Goal: Task Accomplishment & Management: Use online tool/utility

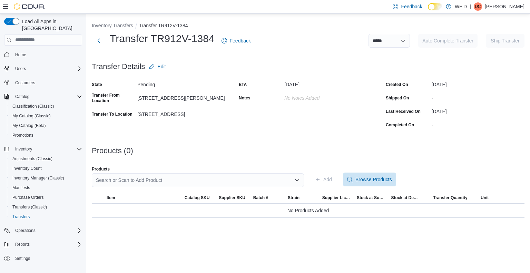
click at [283, 147] on div "Products (0)" at bounding box center [308, 151] width 433 height 8
click at [230, 179] on div "Search or Scan to Add Product" at bounding box center [198, 180] width 212 height 14
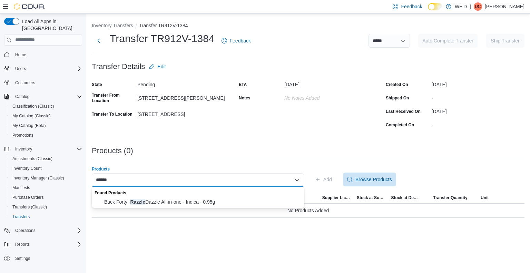
type input "******"
click at [209, 203] on span "Back Forty - Razzle Dazzle All-in-one - Indica - 0.95g" at bounding box center [202, 202] width 196 height 7
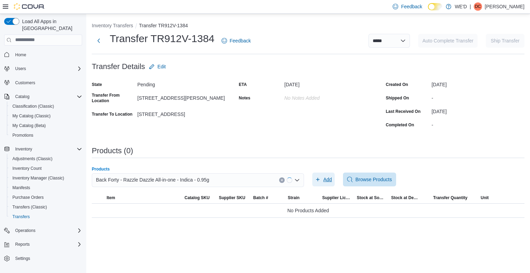
click at [330, 182] on span "Add" at bounding box center [328, 179] width 9 height 7
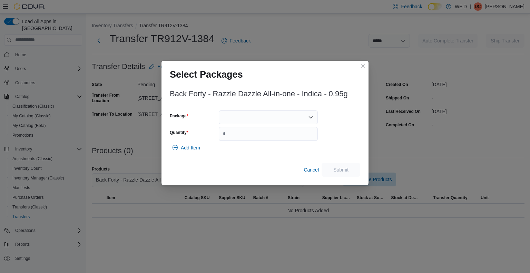
click at [262, 117] on div at bounding box center [268, 118] width 99 height 14
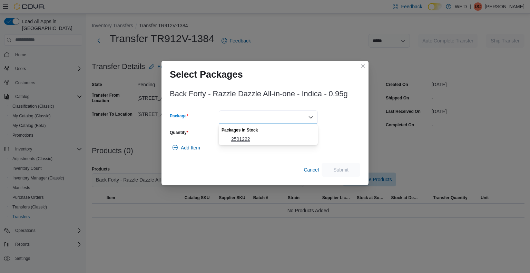
click at [250, 141] on span "2501222" at bounding box center [272, 139] width 83 height 7
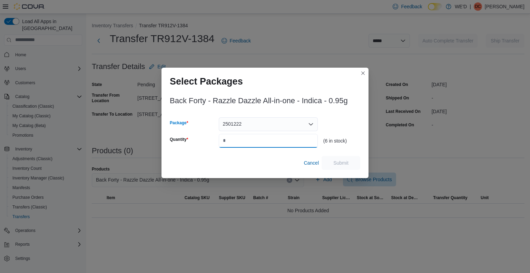
click at [259, 142] on input "Quantity" at bounding box center [268, 141] width 99 height 14
type input "*"
click at [342, 164] on span "Submit" at bounding box center [341, 162] width 15 height 7
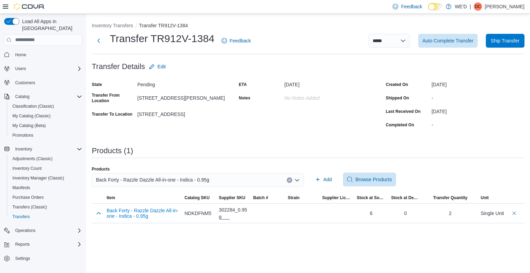
click at [229, 183] on div "Back Forty - Razzle Dazzle All-in-one - Indica - 0.95g" at bounding box center [198, 180] width 212 height 14
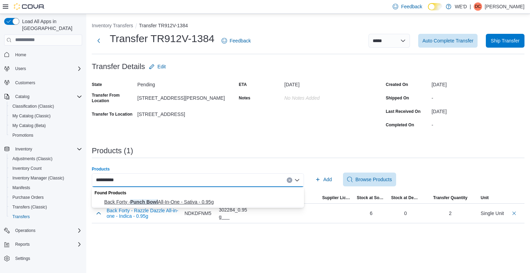
type input "**********"
click at [206, 200] on span "Back Forty - Punch Bowl All-In-One - Sativa - 0.95g" at bounding box center [202, 202] width 196 height 7
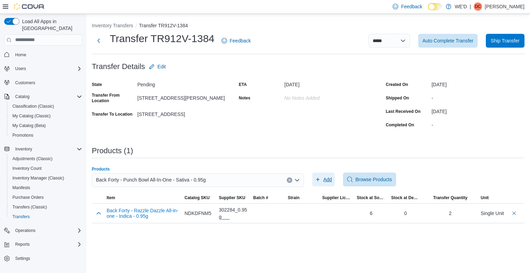
click at [331, 181] on span "Add" at bounding box center [328, 179] width 9 height 7
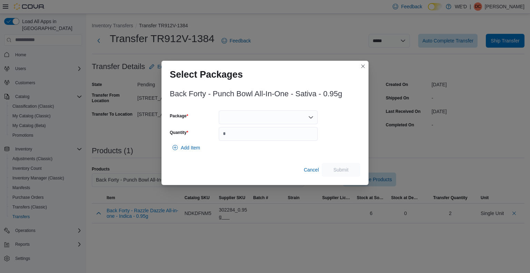
click at [264, 115] on div at bounding box center [268, 118] width 99 height 14
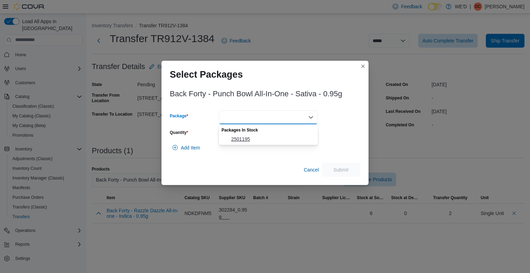
click at [244, 139] on span "2501195" at bounding box center [272, 139] width 83 height 7
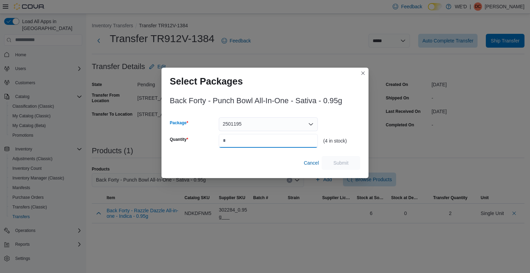
click at [258, 139] on input "Quantity" at bounding box center [268, 141] width 99 height 14
type input "*"
click at [345, 164] on span "Submit" at bounding box center [341, 162] width 15 height 7
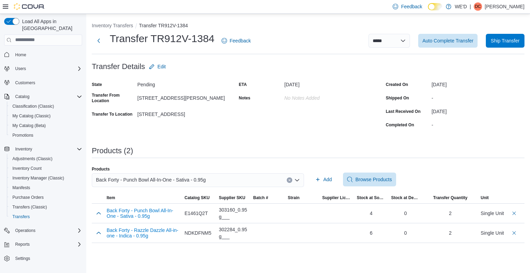
click at [334, 154] on div "Products (2)" at bounding box center [308, 151] width 433 height 8
click at [209, 179] on div "Back Forty - Punch Bowl All-In-One - Sativa - 0.95g" at bounding box center [198, 180] width 212 height 14
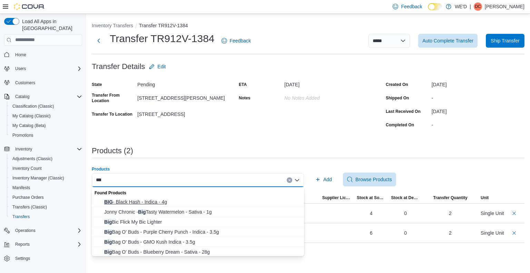
type input "***"
click at [161, 201] on span "BIG - Black Hash - Indica - 4g" at bounding box center [202, 202] width 196 height 7
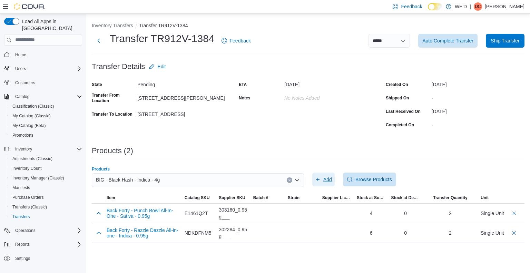
click at [326, 179] on span "Add" at bounding box center [328, 179] width 9 height 7
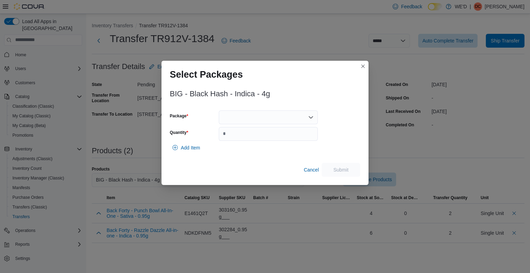
click at [281, 117] on div at bounding box center [268, 118] width 99 height 14
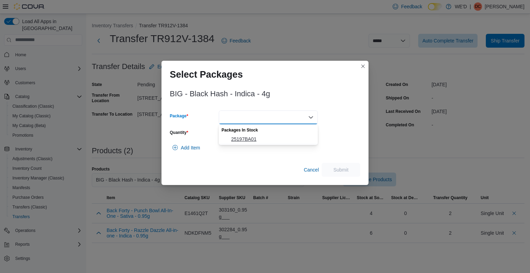
click at [252, 138] on span "25197BA01" at bounding box center [272, 139] width 83 height 7
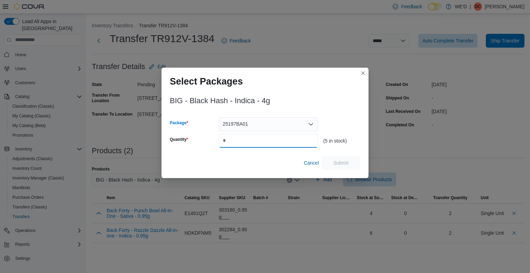
click at [252, 140] on input "Quantity" at bounding box center [268, 141] width 99 height 14
type input "*"
click at [351, 159] on span "Submit" at bounding box center [341, 163] width 30 height 14
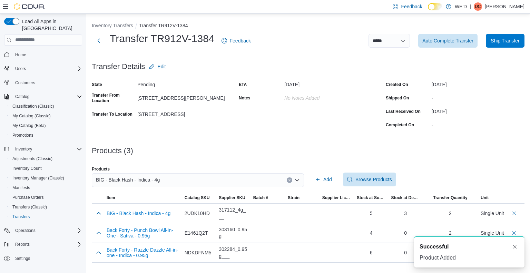
click at [190, 180] on div "BIG - Black Hash - Indica - 4g" at bounding box center [198, 180] width 212 height 14
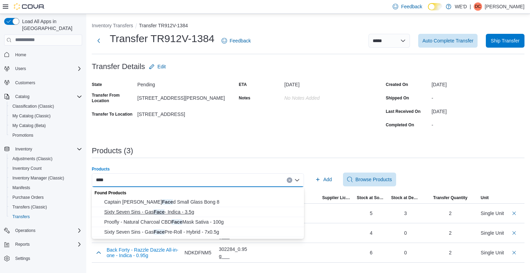
type input "****"
click at [189, 213] on span "Sixty Seven Sins - Gas Face - Indica - 3.5g" at bounding box center [202, 212] width 196 height 7
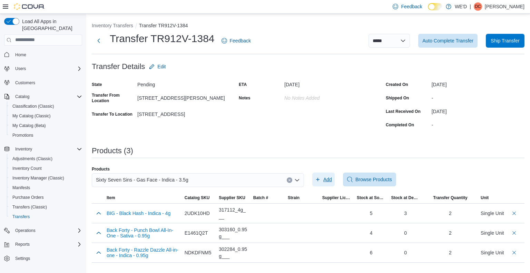
click at [326, 180] on span "Add" at bounding box center [328, 179] width 9 height 7
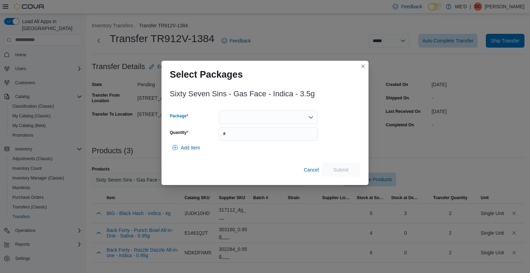
click at [247, 119] on div at bounding box center [268, 118] width 99 height 14
click at [243, 135] on button "427802" at bounding box center [268, 139] width 99 height 10
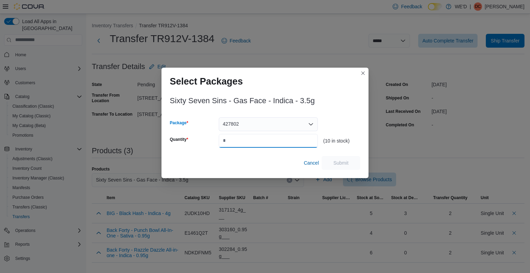
click at [250, 141] on input "Quantity" at bounding box center [268, 141] width 99 height 14
type input "*"
click at [337, 160] on span "Submit" at bounding box center [341, 162] width 15 height 7
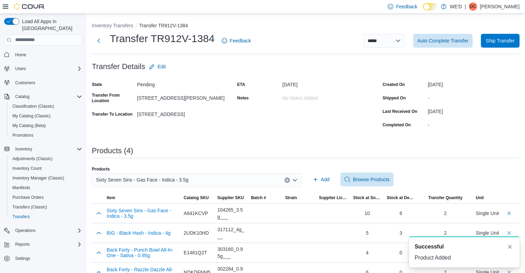
click at [212, 179] on div "Sixty Seven Sins - Gas Face - Indica - 3.5g" at bounding box center [197, 180] width 210 height 14
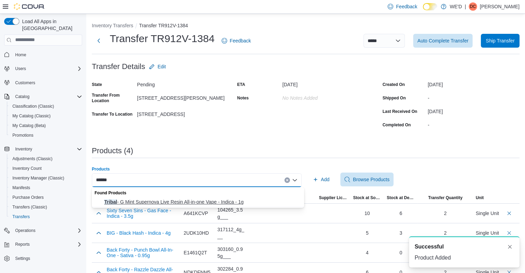
type input "******"
click at [201, 199] on span "Tribal - G Mint Supernova Live Resin All-in-one Vape - Indica - 1g" at bounding box center [202, 202] width 196 height 7
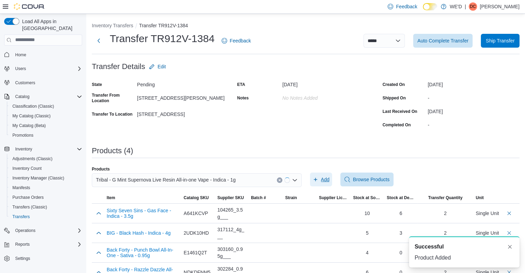
click at [328, 175] on span "Add" at bounding box center [321, 180] width 17 height 14
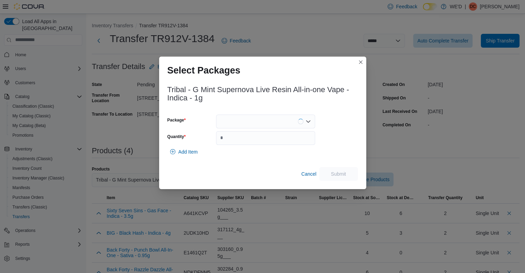
click at [278, 125] on div at bounding box center [265, 122] width 99 height 14
click at [253, 143] on span "6325065P1" at bounding box center [270, 143] width 83 height 7
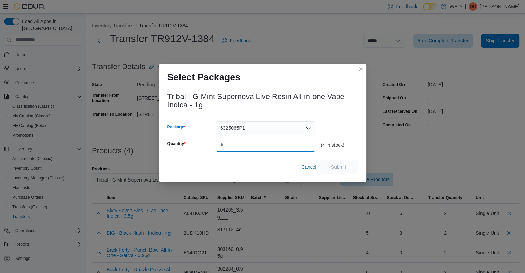
click at [271, 143] on input "Quantity" at bounding box center [265, 145] width 99 height 14
type input "*"
click at [334, 170] on span "Submit" at bounding box center [338, 166] width 15 height 7
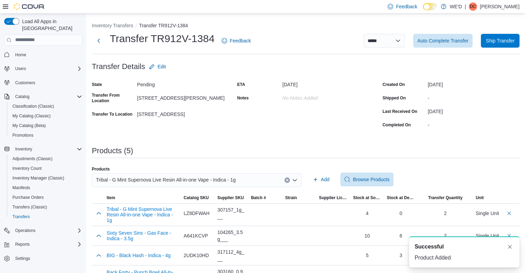
click at [268, 181] on div "Tribal - G Mint Supernova Live Resin All-in-one Vape - Indica - 1g" at bounding box center [197, 180] width 210 height 14
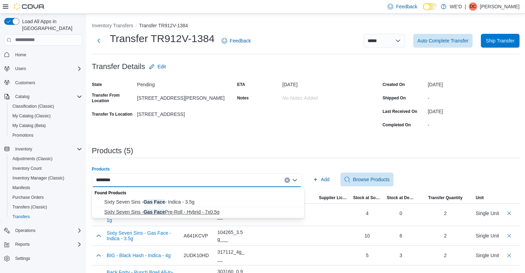
type input "********"
click at [208, 213] on span "Sixty Seven Sins - Gas Face Pre-Roll - Hybrid - 7x0.5g" at bounding box center [202, 212] width 196 height 7
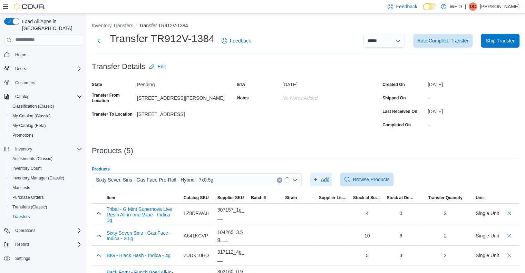
click at [330, 179] on span "Add" at bounding box center [325, 179] width 9 height 7
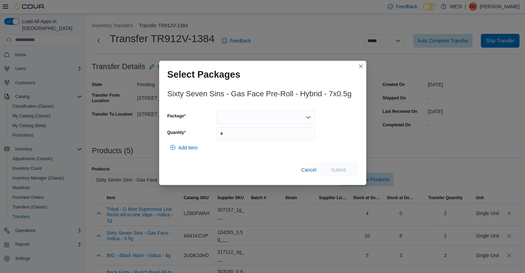
click at [251, 122] on div at bounding box center [265, 118] width 99 height 14
click at [238, 139] on span "431538" at bounding box center [270, 139] width 83 height 7
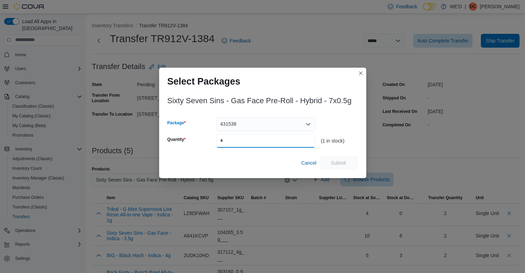
click at [246, 141] on input "Quantity" at bounding box center [265, 141] width 99 height 14
type input "*"
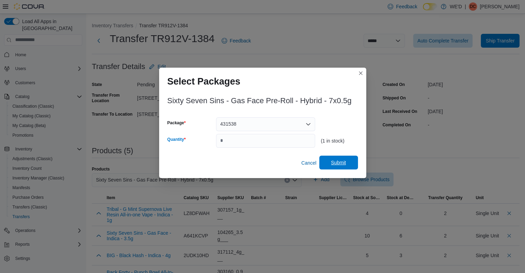
click at [336, 166] on span "Submit" at bounding box center [339, 163] width 30 height 14
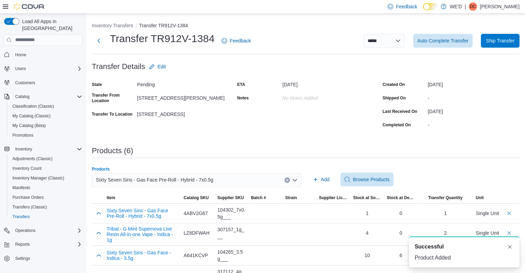
click at [224, 176] on div "Sixty Seven Sins - Gas Face Pre-Roll - Hybrid - 7x0.5g" at bounding box center [197, 180] width 210 height 14
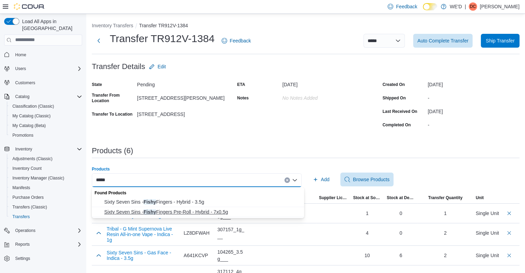
type input "*****"
click at [203, 210] on span "Sixty Seven Sins - Fishy Fingers Pre-Roll - Hybrid - 7x0.5g" at bounding box center [202, 212] width 196 height 7
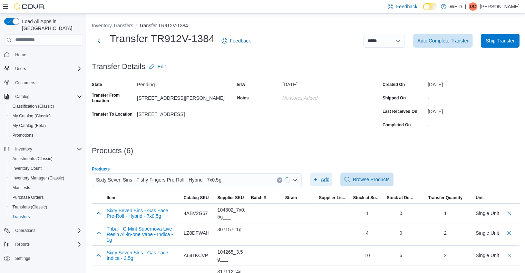
click at [327, 178] on span "Add" at bounding box center [325, 179] width 9 height 7
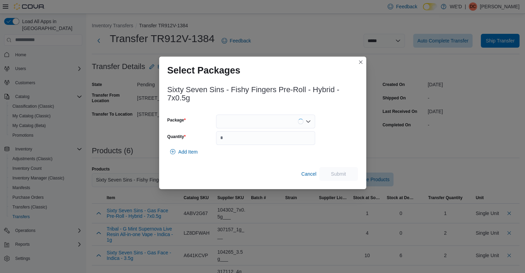
click at [242, 115] on div at bounding box center [265, 122] width 99 height 14
click at [243, 119] on div "Combo box. Selected. . Press Backspace to delete . Combo box input. Select a Pa…" at bounding box center [265, 122] width 99 height 14
click at [238, 141] on span "440200" at bounding box center [270, 143] width 83 height 7
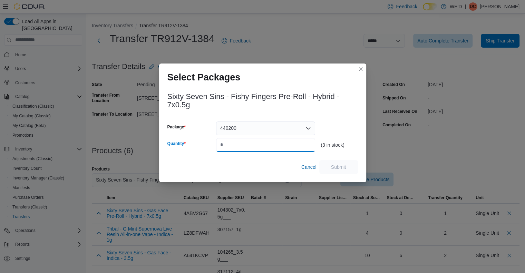
click at [244, 151] on input "Quantity" at bounding box center [265, 145] width 99 height 14
type input "*"
click at [331, 166] on span "Submit" at bounding box center [338, 166] width 15 height 7
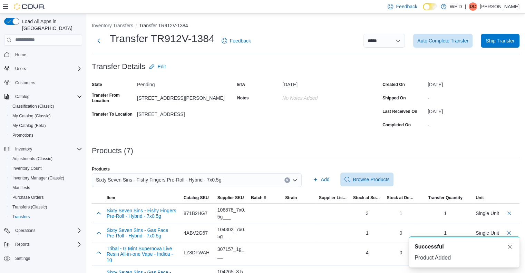
click at [239, 179] on div "Sixty Seven Sins - Fishy Fingers Pre-Roll - Hybrid - 7x0.5g" at bounding box center [197, 180] width 210 height 14
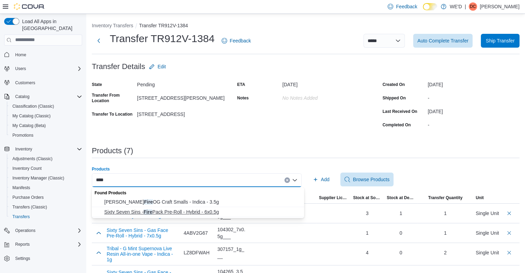
type input "****"
click at [207, 213] on span "Sixty Seven Sins - Fire Pack Pre-Roll - Hybrid - 6x0.5g" at bounding box center [202, 212] width 196 height 7
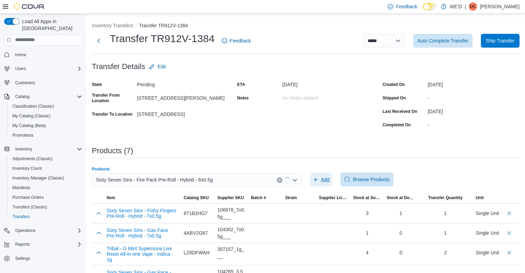
click at [329, 176] on span "Add" at bounding box center [325, 179] width 9 height 7
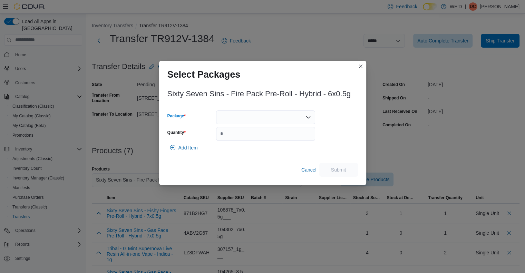
click at [266, 116] on div at bounding box center [265, 118] width 99 height 14
click at [243, 138] on span "434177" at bounding box center [270, 139] width 83 height 7
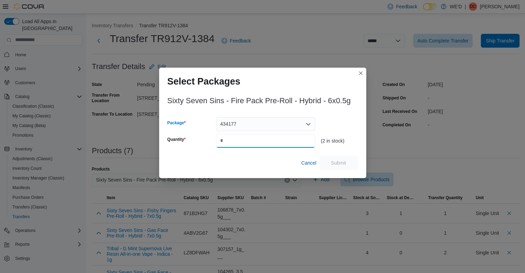
click at [254, 141] on input "Quantity" at bounding box center [265, 141] width 99 height 14
type input "*"
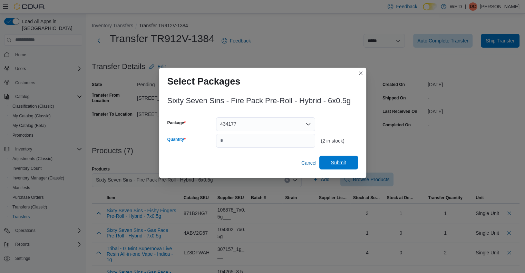
click at [337, 162] on span "Submit" at bounding box center [338, 162] width 15 height 7
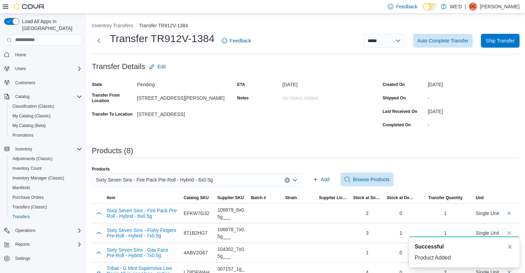
click at [236, 183] on div "Sixty Seven Sins - Fire Pack Pre-Roll - Hybrid - 6x0.5g" at bounding box center [197, 180] width 210 height 14
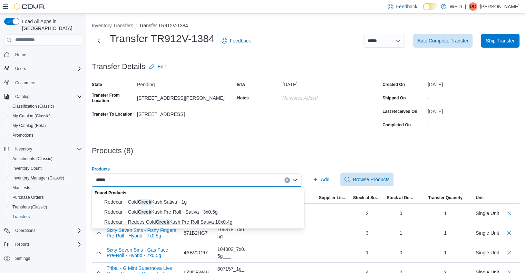
type input "*****"
click at [221, 221] on span "Redecan - Redees Cold Creek Kush Pre-Roll Sativa 10x0.4g" at bounding box center [202, 222] width 196 height 7
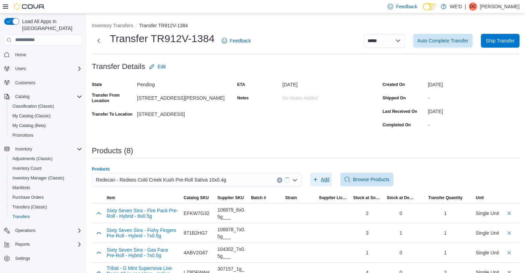
click at [330, 180] on span "Add" at bounding box center [325, 179] width 9 height 7
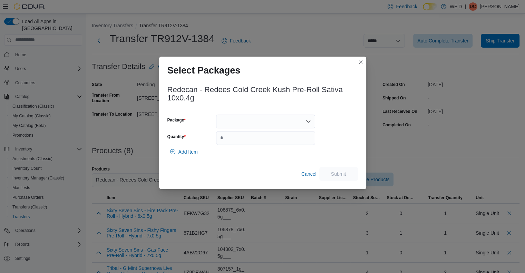
click at [250, 124] on div at bounding box center [265, 122] width 99 height 14
click at [244, 138] on button "0871250627" at bounding box center [265, 143] width 99 height 10
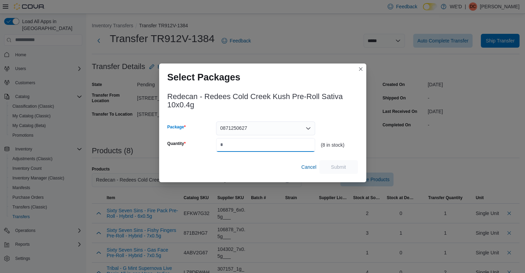
click at [250, 145] on input "Quantity" at bounding box center [265, 145] width 99 height 14
type input "*"
click at [336, 168] on span "Submit" at bounding box center [338, 166] width 15 height 7
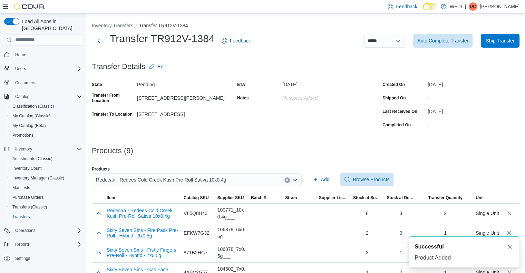
click at [242, 181] on div "Redecan - Redees Cold Creek Kush Pre-Roll Sativa 10x0.4g" at bounding box center [197, 180] width 210 height 14
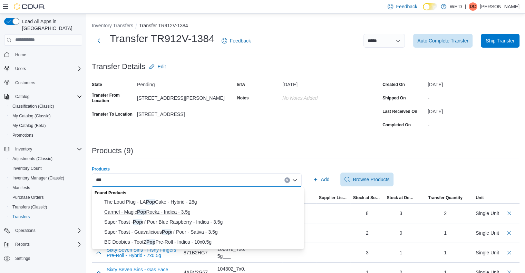
type input "***"
click at [175, 212] on span "Carmel - Magic Pop Rockz - Indica - 3.5g" at bounding box center [202, 212] width 196 height 7
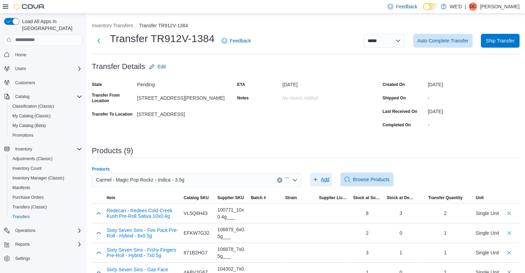
click at [326, 181] on span "Add" at bounding box center [325, 179] width 9 height 7
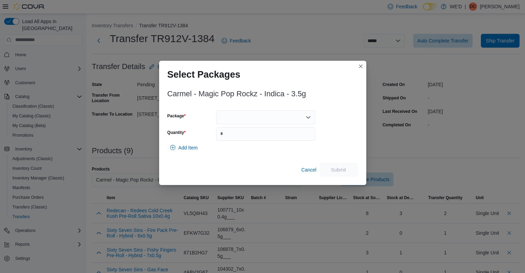
click at [273, 123] on div at bounding box center [265, 118] width 99 height 14
click at [241, 134] on button "MP1A1" at bounding box center [265, 139] width 99 height 10
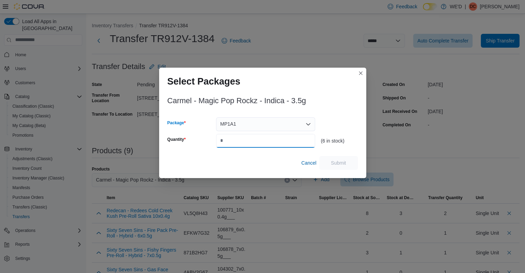
click at [250, 141] on input "Quantity" at bounding box center [265, 141] width 99 height 14
type input "*"
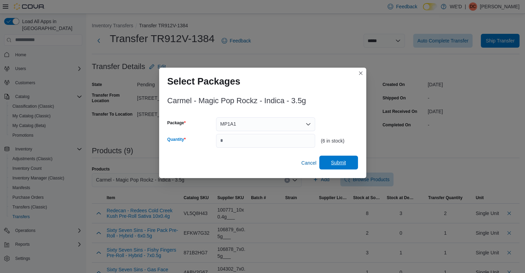
click at [347, 163] on span "Submit" at bounding box center [339, 163] width 30 height 14
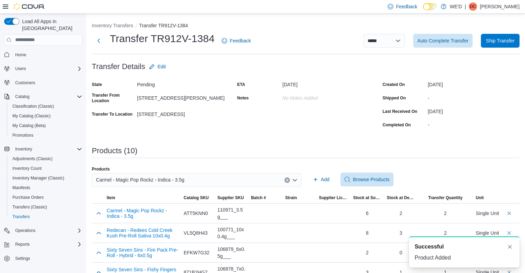
click at [198, 180] on div "Carmel - Magic Pop Rockz - Indica - 3.5g" at bounding box center [197, 180] width 210 height 14
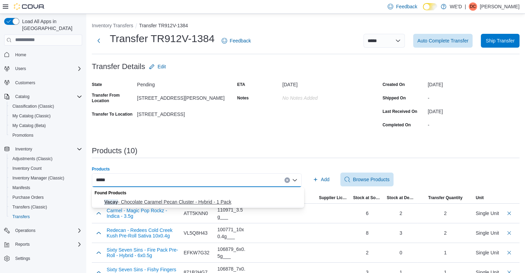
type input "*****"
click at [191, 202] on span "Vacay - Chocolate Caramel Pecan Cluster - Hybrid - 1 Pack" at bounding box center [202, 202] width 196 height 7
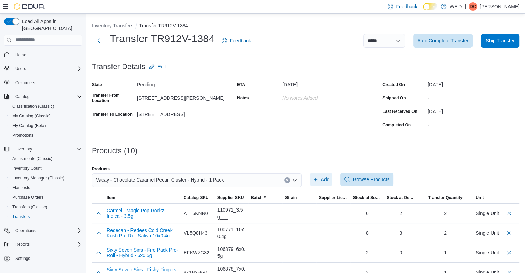
click at [327, 179] on span "Add" at bounding box center [325, 179] width 9 height 7
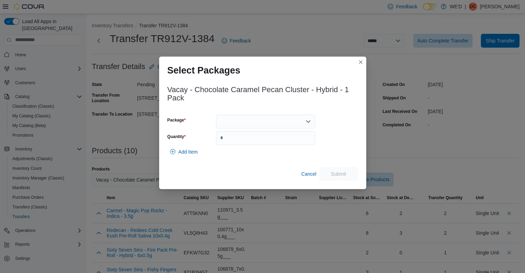
click at [272, 117] on div at bounding box center [265, 122] width 99 height 14
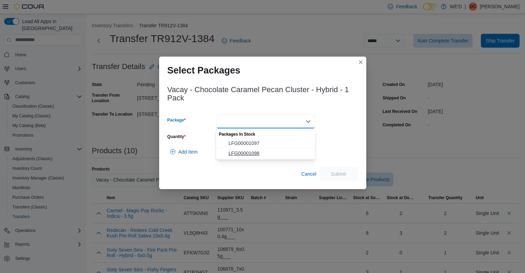
click at [251, 150] on span "LFG00001098" at bounding box center [270, 153] width 83 height 7
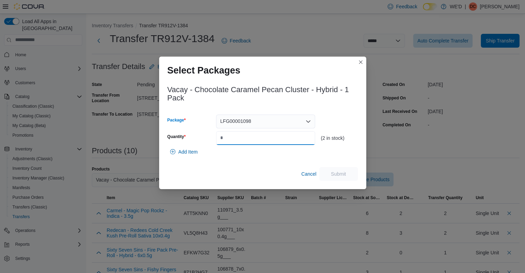
click at [265, 140] on input "Quantity" at bounding box center [265, 138] width 99 height 14
type input "*"
click at [331, 176] on span "Submit" at bounding box center [338, 173] width 15 height 7
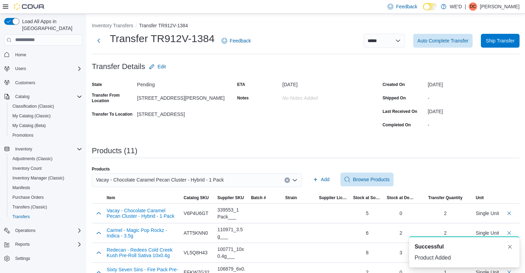
click at [252, 179] on div "Vacay - Chocolate Caramel Pecan Cluster - Hybrid - 1 Pack" at bounding box center [197, 180] width 210 height 14
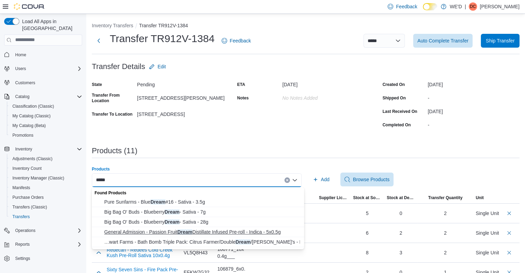
type input "*****"
click at [262, 231] on span "General Admission - Passion Fruit Dream Distillate Infused Pre-roll - Indica - …" at bounding box center [202, 232] width 196 height 7
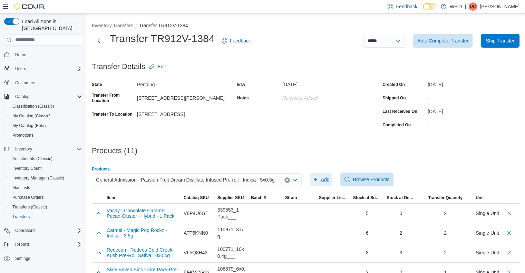
click at [327, 178] on span "Add" at bounding box center [325, 179] width 9 height 7
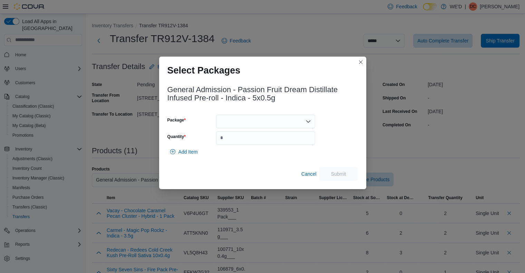
click at [264, 119] on div at bounding box center [265, 122] width 99 height 14
click at [247, 142] on span "25060000066" at bounding box center [270, 143] width 83 height 7
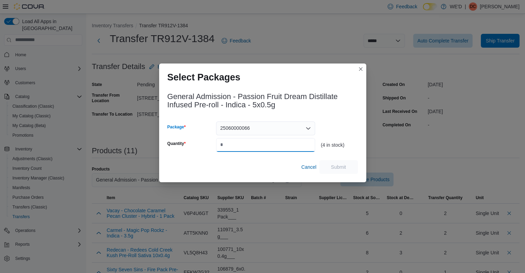
click at [251, 146] on input "Quantity" at bounding box center [265, 145] width 99 height 14
type input "*"
click at [338, 166] on span "Submit" at bounding box center [338, 166] width 15 height 7
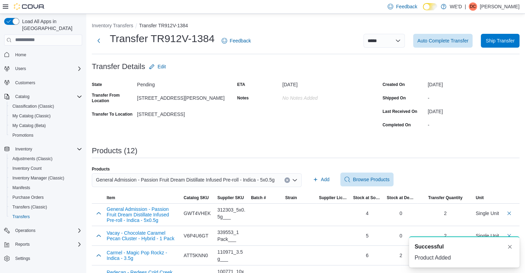
click at [279, 182] on div "General Admission - Passion Fruit Dream Distillate Infused Pre-roll - Indica - …" at bounding box center [197, 180] width 210 height 14
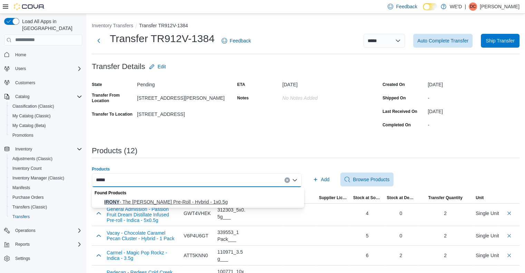
type input "*****"
click at [211, 200] on span "IRONY - The [PERSON_NAME] Pre-Roll - Hybrid - 1x0.5g" at bounding box center [202, 202] width 196 height 7
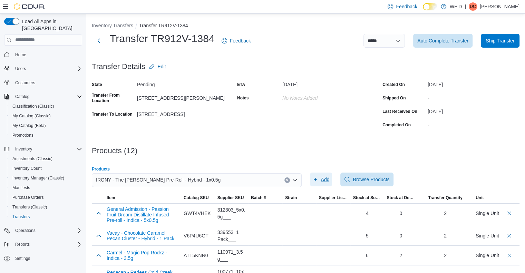
click at [329, 179] on span "Add" at bounding box center [325, 179] width 9 height 7
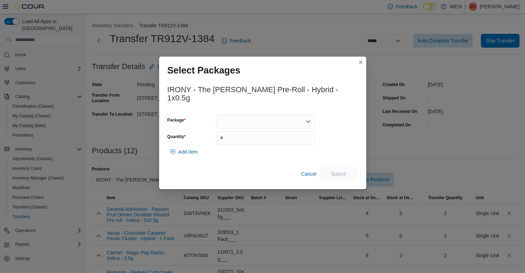
click at [239, 117] on div at bounding box center [265, 122] width 99 height 14
click at [237, 137] on span "PN0425-01" at bounding box center [270, 139] width 83 height 7
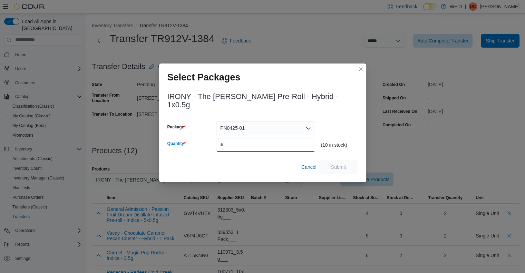
click at [241, 140] on input "Quantity" at bounding box center [265, 145] width 99 height 14
type input "*"
click at [341, 163] on span "Submit" at bounding box center [338, 166] width 15 height 7
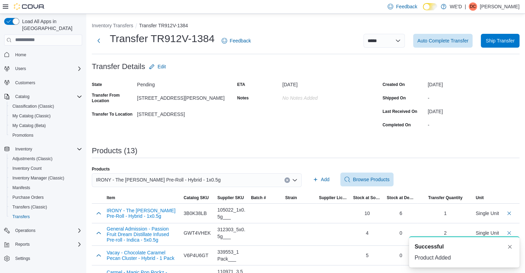
click at [207, 181] on div "IRONY - The [PERSON_NAME] Pre-Roll - Hybrid - 1x0.5g" at bounding box center [197, 180] width 210 height 14
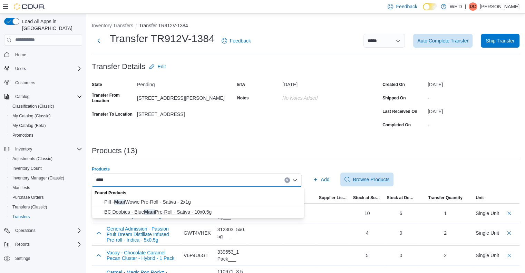
type input "****"
click at [209, 212] on span "BC Doobies - Blue Maui Pre-Roll - Sativa - 10x0.5g" at bounding box center [202, 212] width 196 height 7
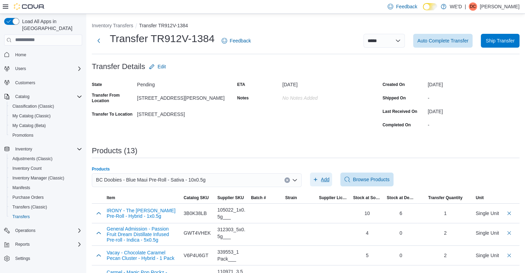
click at [328, 179] on span "Add" at bounding box center [325, 179] width 9 height 7
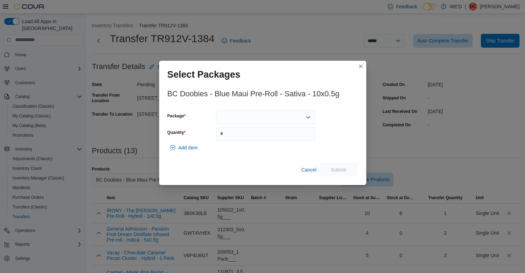
click at [248, 124] on div at bounding box center [265, 118] width 99 height 14
drag, startPoint x: 243, startPoint y: 135, endPoint x: 245, endPoint y: 141, distance: 5.8
click at [243, 135] on button "PR[DATE].101" at bounding box center [265, 139] width 99 height 10
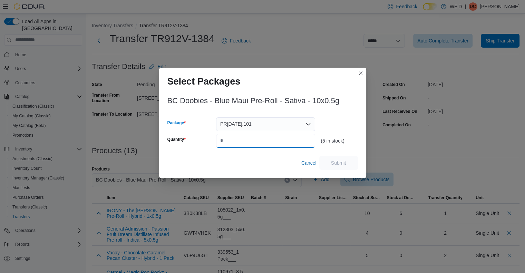
click at [245, 141] on input "Quantity" at bounding box center [265, 141] width 99 height 14
type input "*"
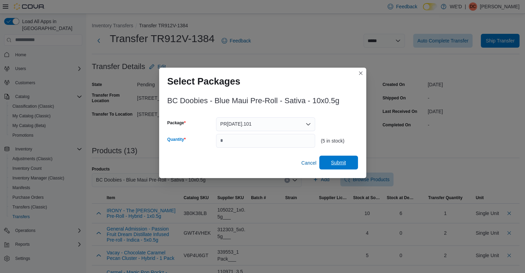
click at [333, 159] on span "Submit" at bounding box center [339, 163] width 30 height 14
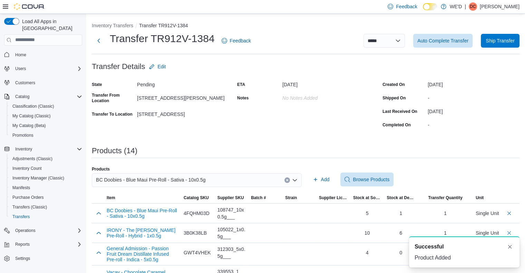
click at [223, 181] on div "BC Doobies - Blue Maui Pre-Roll - Sativa - 10x0.5g" at bounding box center [197, 180] width 210 height 14
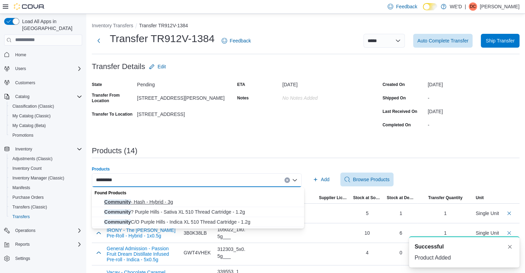
type input "*********"
click at [172, 201] on span "Community - Hash - Hybrid - 3g" at bounding box center [202, 202] width 196 height 7
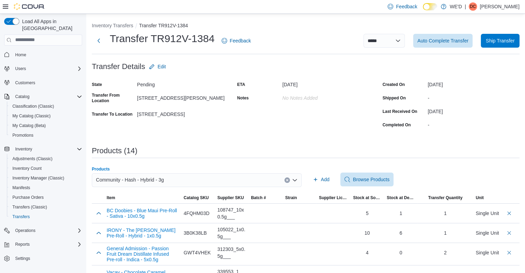
click at [191, 178] on div "Community - Hash - Hybrid - 3g Combo box. Selected. Community - Hash - Hybrid -…" at bounding box center [197, 180] width 210 height 14
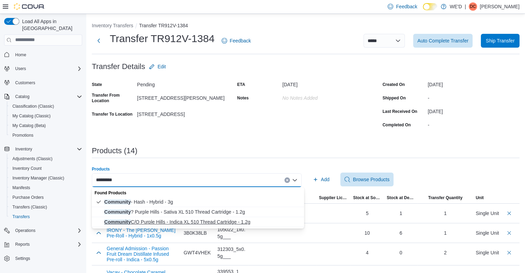
type input "*********"
click at [198, 222] on span "Community C/O Purple Hills - Indica XL 510 Thread Cartridge - 1.2g" at bounding box center [202, 222] width 196 height 7
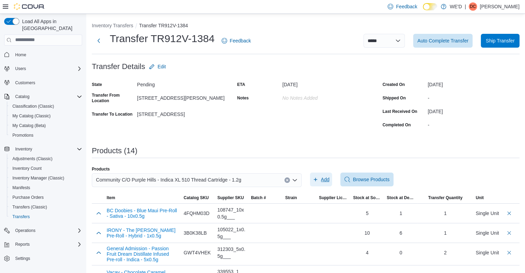
click at [325, 179] on span "Add" at bounding box center [325, 179] width 9 height 7
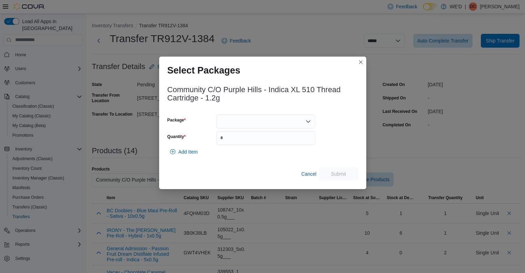
click at [243, 121] on div at bounding box center [265, 122] width 99 height 14
click at [238, 141] on span "DC2409003" at bounding box center [270, 143] width 83 height 7
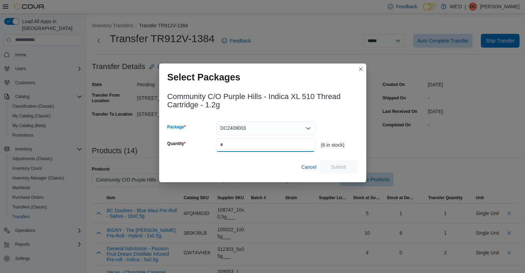
click at [243, 145] on input "Quantity" at bounding box center [265, 145] width 99 height 14
type input "*"
click at [344, 170] on span "Submit" at bounding box center [338, 166] width 15 height 7
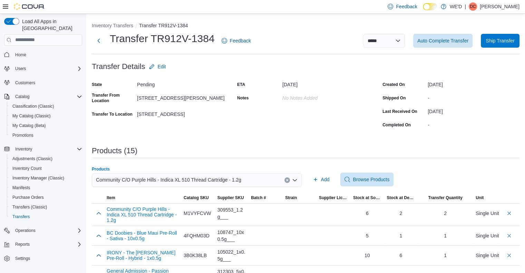
click at [247, 183] on div "Community C/O Purple Hills - Indica XL 510 Thread Cartridge - 1.2g" at bounding box center [197, 180] width 210 height 14
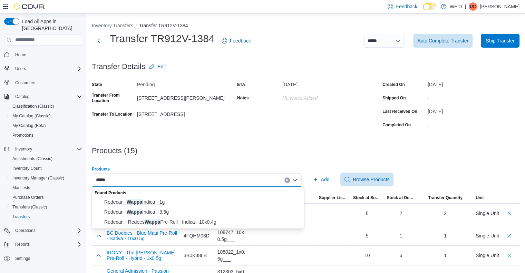
type input "*****"
click at [166, 200] on span "Redecan - Wappa Indica - 1g" at bounding box center [202, 202] width 196 height 7
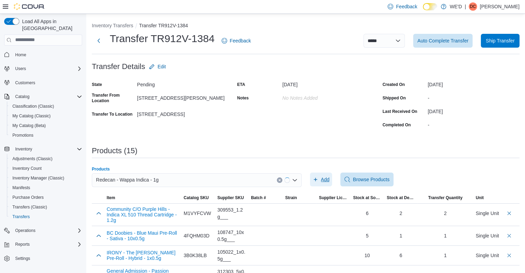
click at [330, 178] on span "Add" at bounding box center [325, 179] width 9 height 7
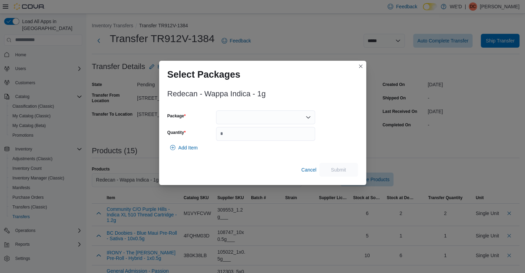
click at [237, 118] on div at bounding box center [265, 118] width 99 height 14
click at [240, 136] on span "3101737594" at bounding box center [270, 139] width 83 height 7
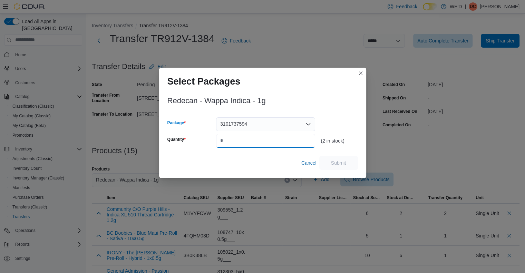
click at [244, 139] on input "Quantity" at bounding box center [265, 141] width 99 height 14
type input "*"
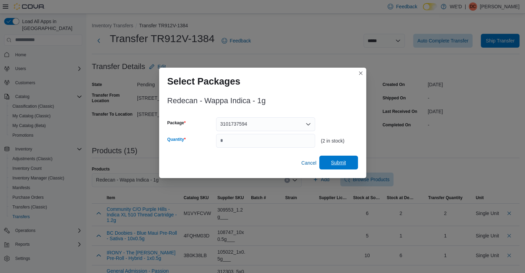
click at [331, 165] on span "Submit" at bounding box center [338, 162] width 15 height 7
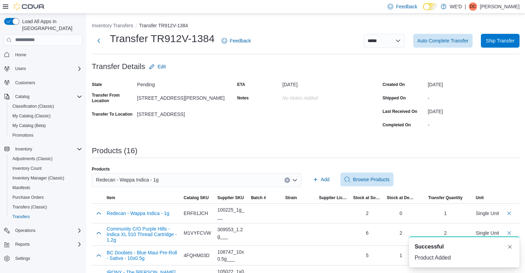
click at [194, 178] on div "Redecan - Wappa Indica - 1g" at bounding box center [197, 180] width 210 height 14
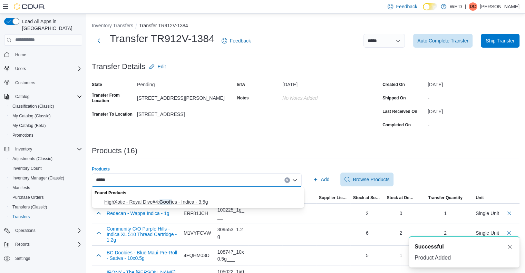
type input "*****"
click at [186, 202] on span "HighXotic - Royal Dive#4: Goofi es - Indica - 3.5g" at bounding box center [202, 202] width 196 height 7
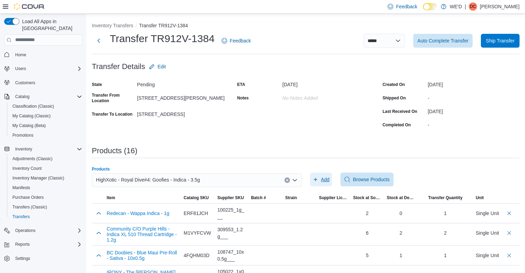
click at [330, 178] on span "Add" at bounding box center [325, 179] width 9 height 7
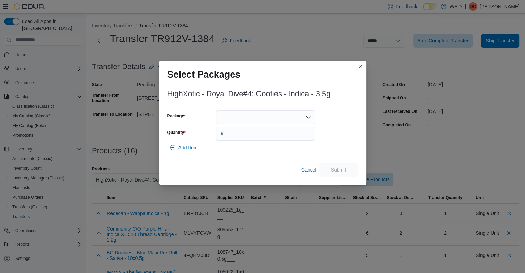
click at [264, 124] on div at bounding box center [265, 118] width 99 height 14
click at [262, 120] on div "Combo box. Selected. . Press Backspace to delete . Combo box input. Select a Pa…" at bounding box center [265, 118] width 99 height 14
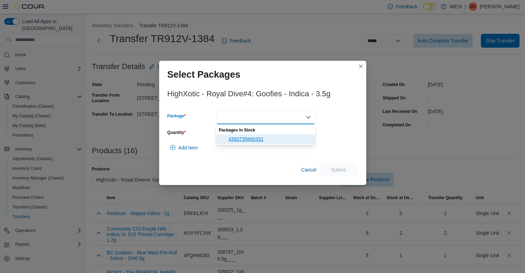
click at [255, 136] on span "4393735660331" at bounding box center [270, 139] width 83 height 7
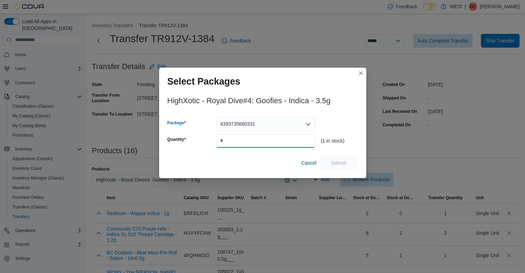
click at [266, 145] on input "Quantity" at bounding box center [265, 141] width 99 height 14
type input "*"
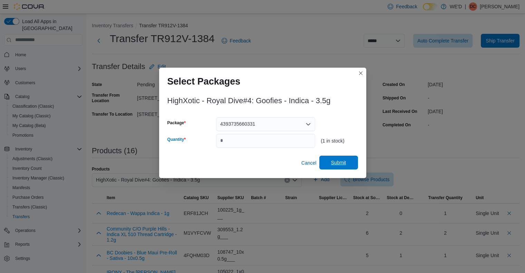
click at [351, 163] on span "Submit" at bounding box center [339, 163] width 30 height 14
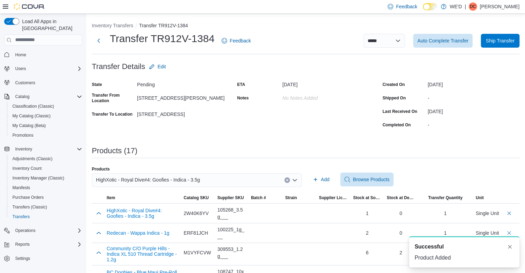
click at [217, 178] on div "HighXotic - Royal Dive#4: Goofies - Indica - 3.5g" at bounding box center [197, 180] width 210 height 14
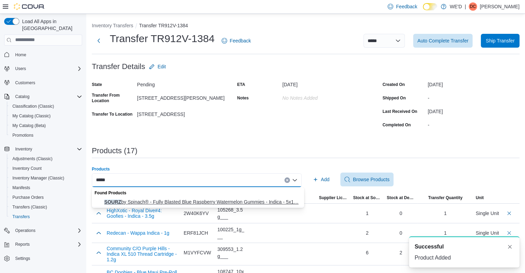
type input "*****"
click at [260, 201] on span "SOURZ by Spinach® - Fully Blasted Blue Raspberry Watermelon Gummies - Indica - …" at bounding box center [202, 202] width 196 height 7
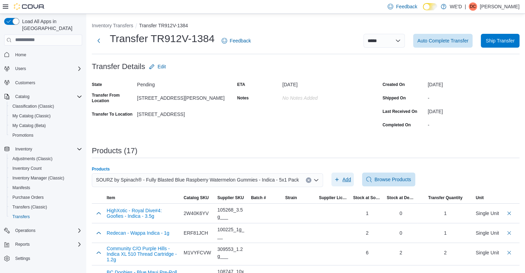
click at [343, 180] on span "Add" at bounding box center [347, 179] width 9 height 7
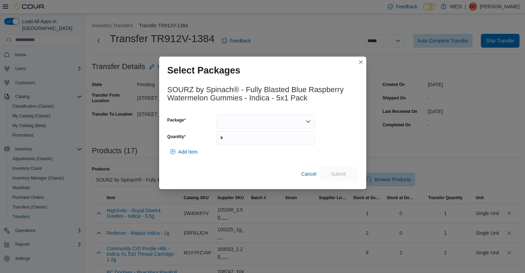
click at [255, 116] on div at bounding box center [265, 122] width 99 height 14
click at [242, 142] on span "025458" at bounding box center [270, 143] width 83 height 7
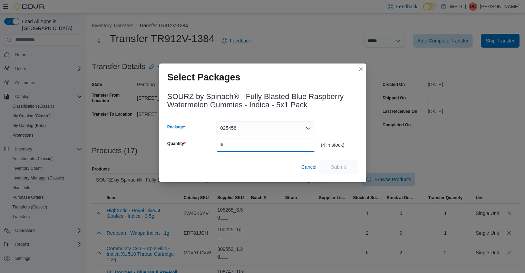
click at [256, 150] on input "Quantity" at bounding box center [265, 145] width 99 height 14
type input "*"
click at [331, 168] on span "Submit" at bounding box center [338, 166] width 15 height 7
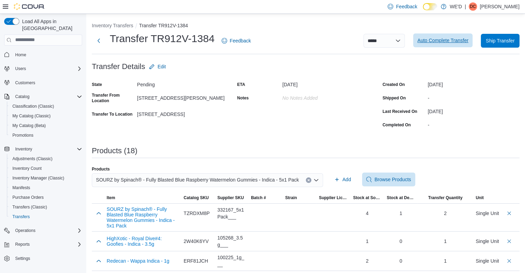
click at [433, 45] on span "Auto Complete Transfer" at bounding box center [443, 41] width 51 height 14
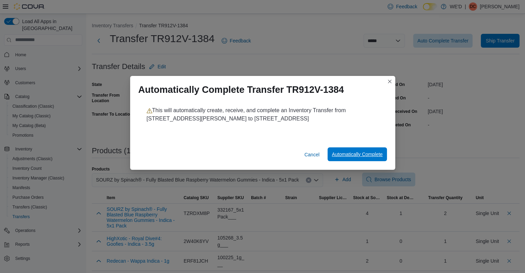
click at [335, 150] on span "Automatically Complete" at bounding box center [357, 154] width 51 height 14
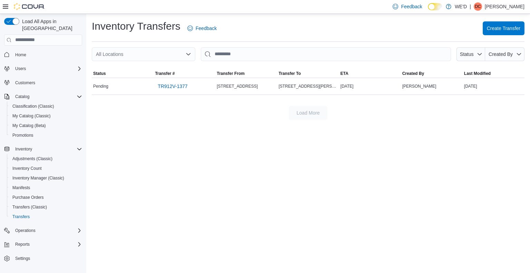
click at [332, 146] on div "Inventory Transfers Feedback Create Transfer All Locations Status Created By So…" at bounding box center [308, 143] width 444 height 259
click at [40, 175] on span "Inventory Manager (Classic)" at bounding box center [38, 178] width 52 height 6
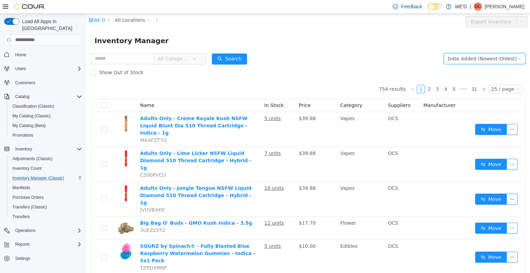
click at [482, 60] on div "Date Added (Newest-Oldest)" at bounding box center [482, 58] width 69 height 10
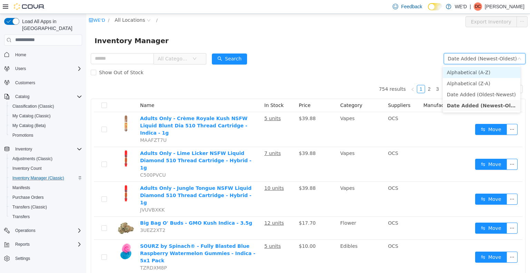
click at [479, 75] on li "Alphabetical (A-Z)" at bounding box center [482, 72] width 78 height 11
